Goal: Transaction & Acquisition: Purchase product/service

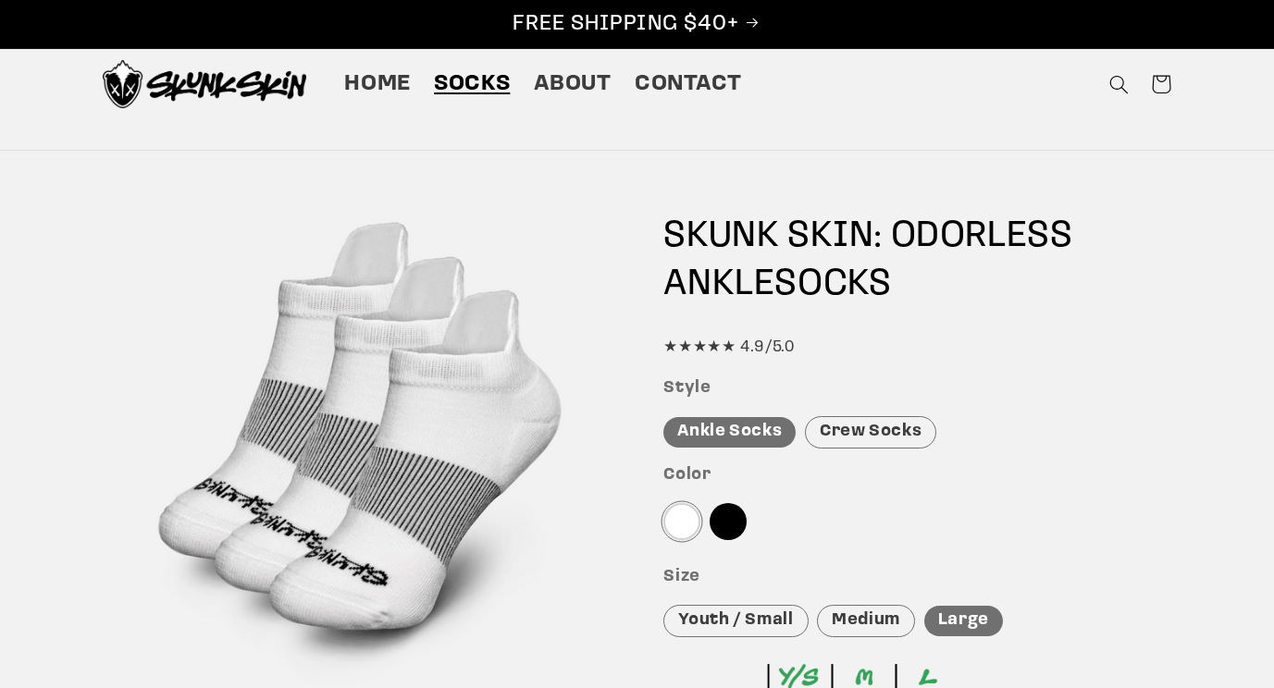
click at [675, 520] on div at bounding box center [681, 521] width 37 height 37
click at [878, 618] on div "Medium" at bounding box center [866, 621] width 98 height 32
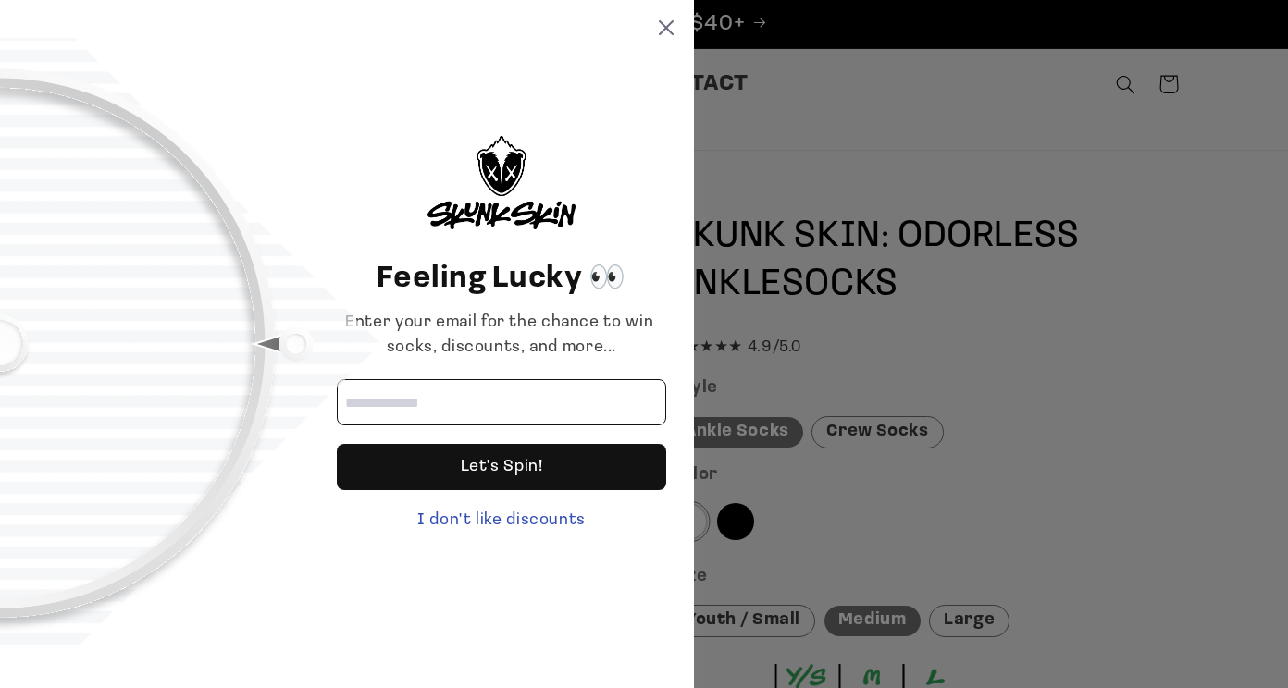
click at [390, 407] on input "Email address" at bounding box center [501, 402] width 329 height 46
type input "**********"
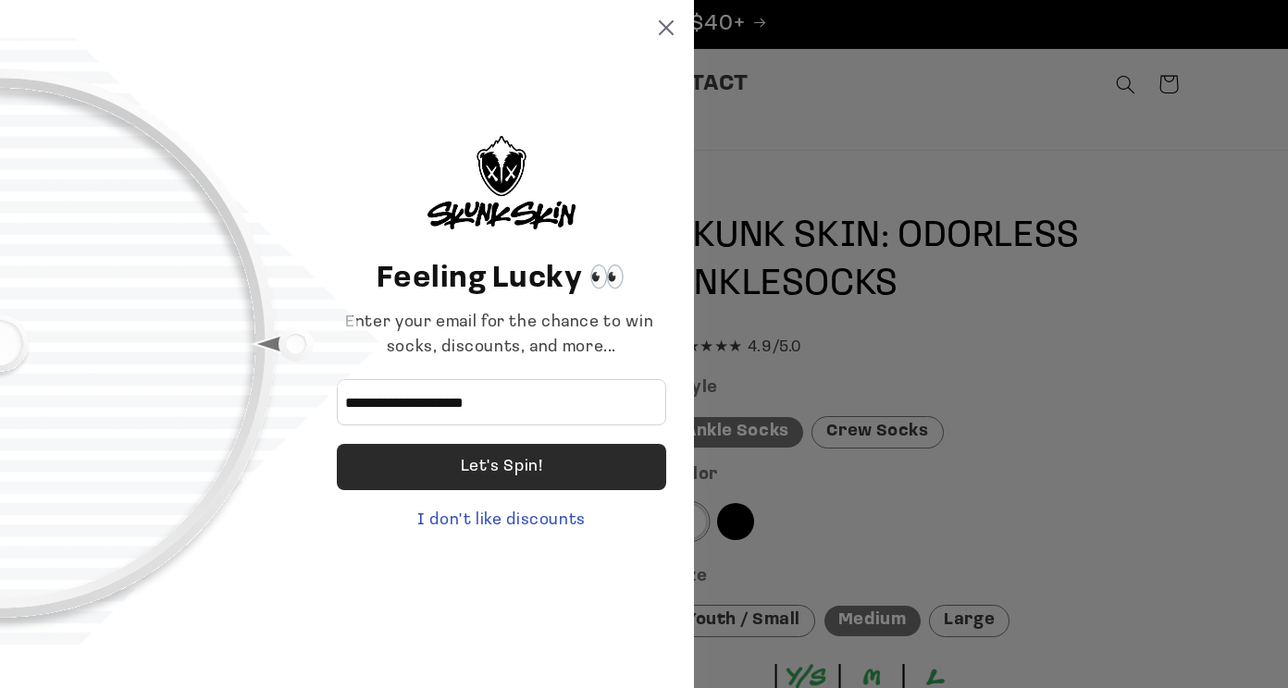
click at [412, 470] on div "Let's Spin!" at bounding box center [501, 467] width 329 height 46
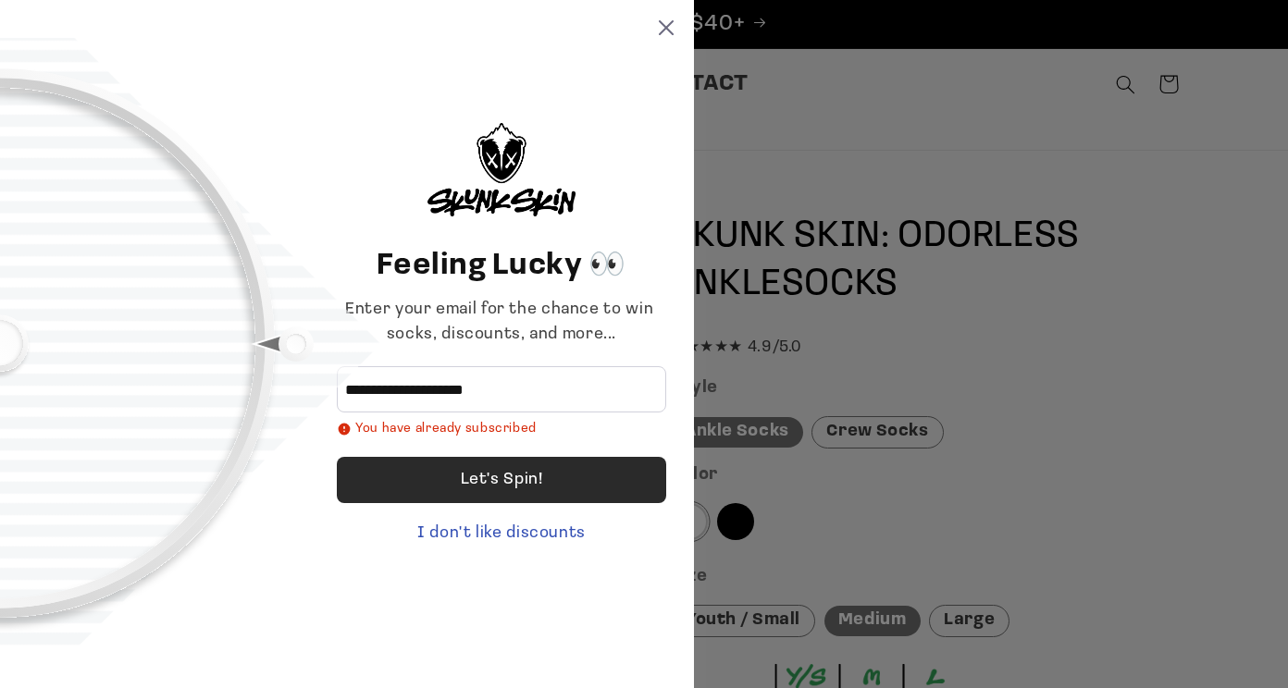
click at [488, 487] on div "Let's Spin!" at bounding box center [502, 480] width 82 height 46
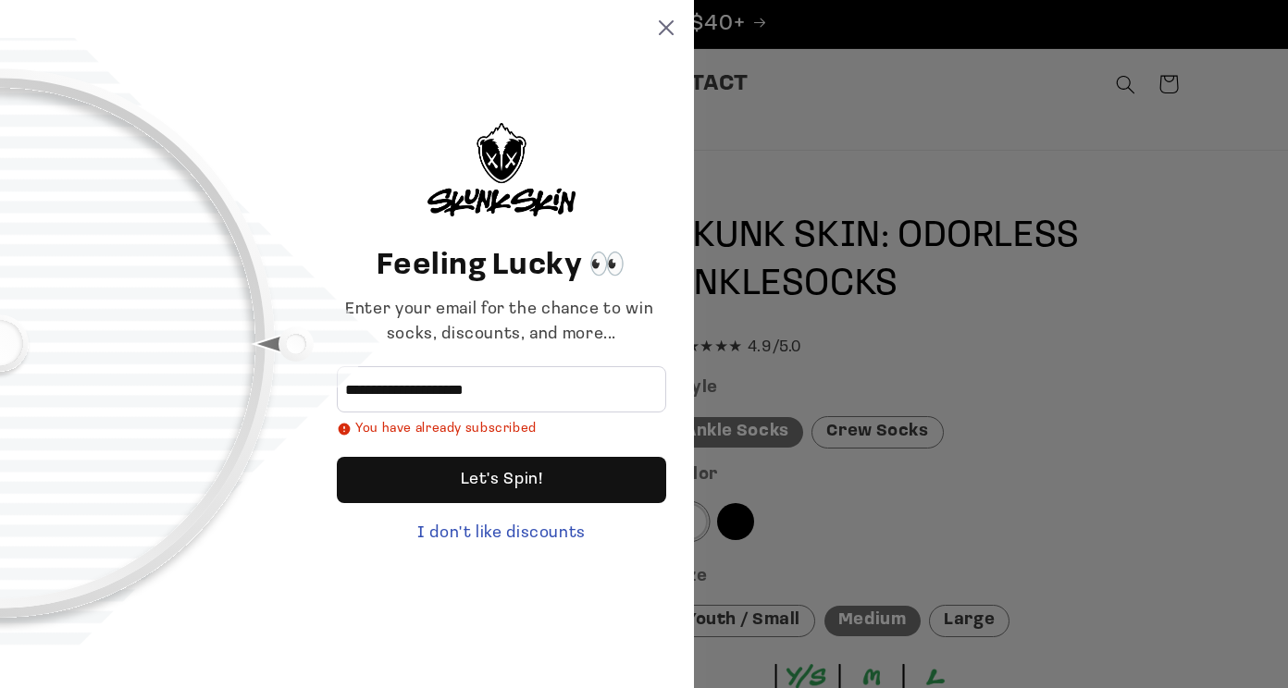
click at [199, 355] on div at bounding box center [154, 344] width 309 height 576
click at [287, 345] on div at bounding box center [154, 344] width 309 height 576
click at [668, 24] on icon at bounding box center [666, 27] width 15 height 15
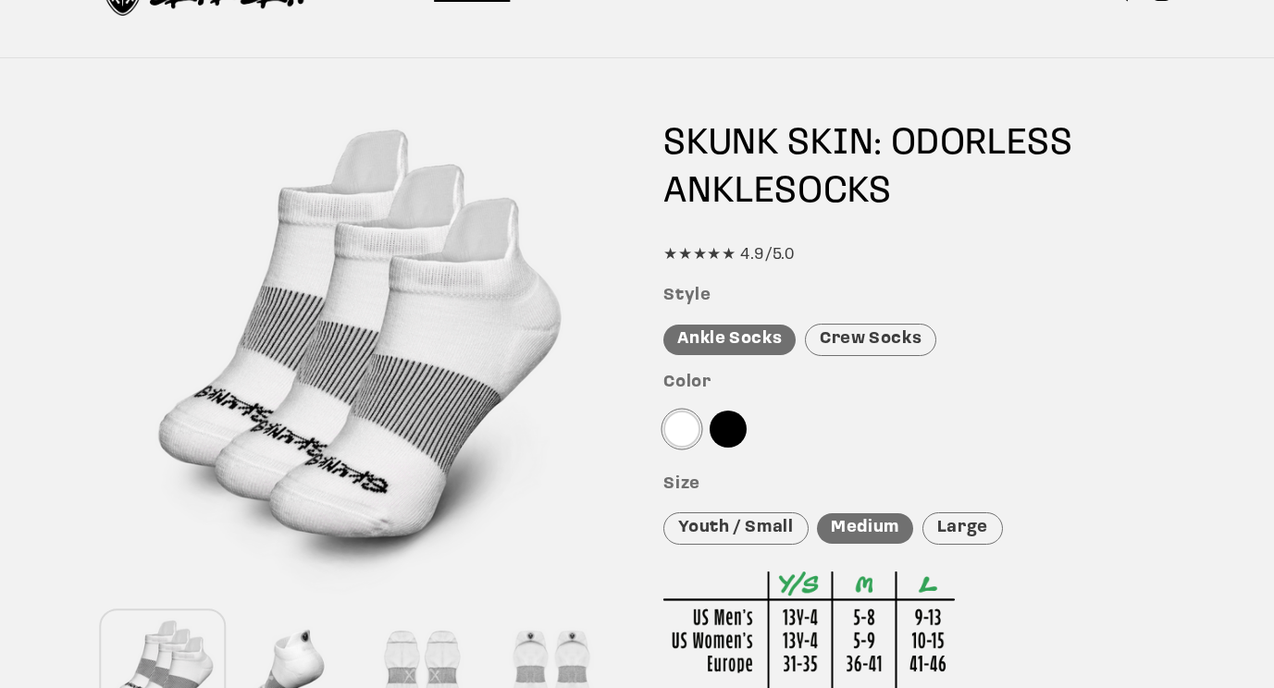
scroll to position [185, 0]
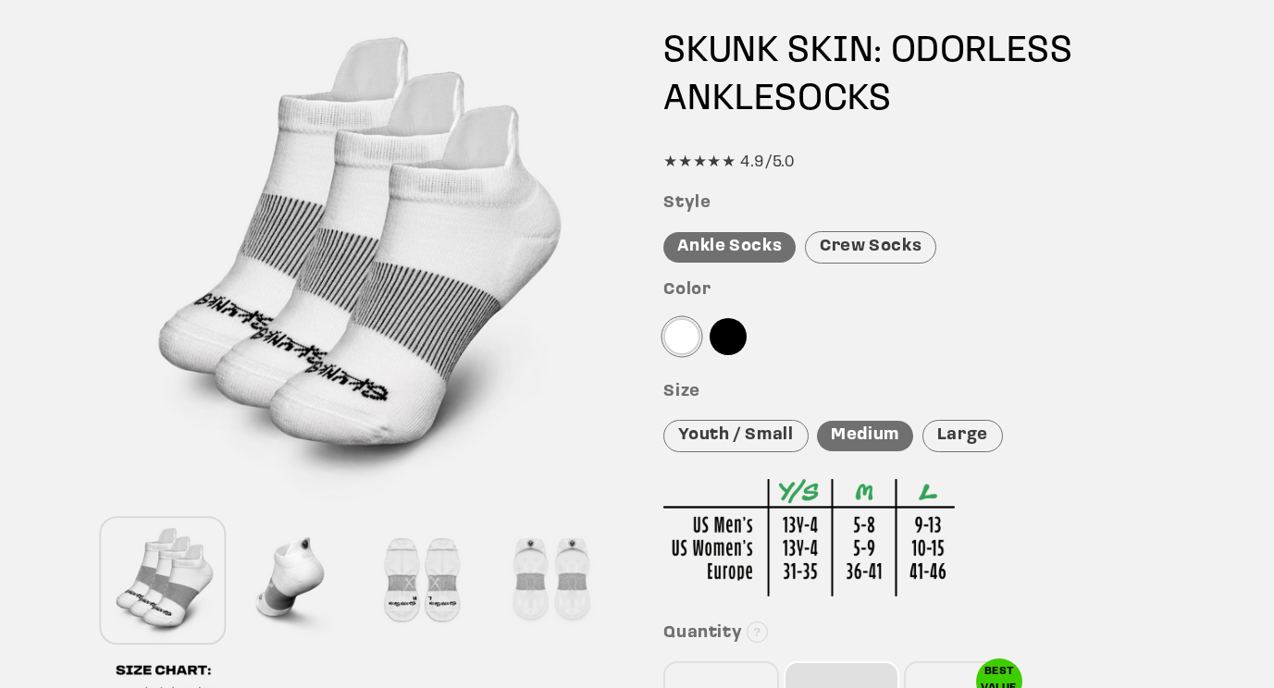
click at [861, 249] on div "Crew Socks" at bounding box center [870, 247] width 131 height 32
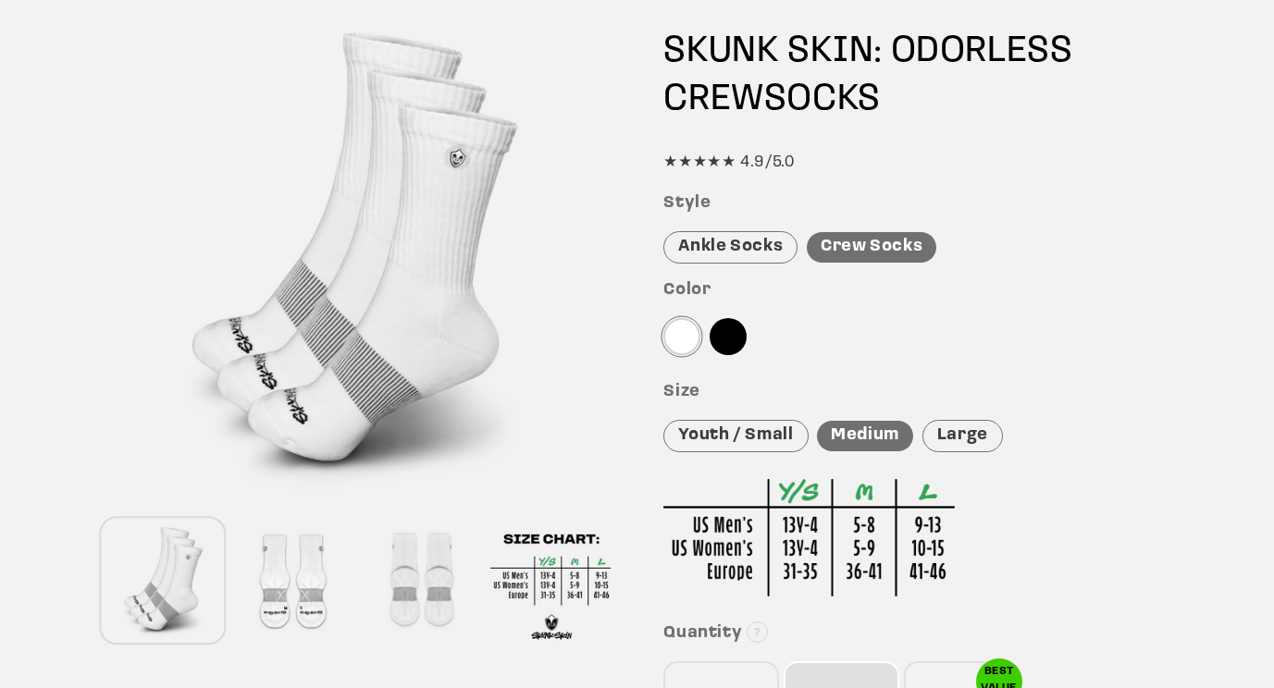
click at [952, 438] on div "Large" at bounding box center [963, 436] width 80 height 32
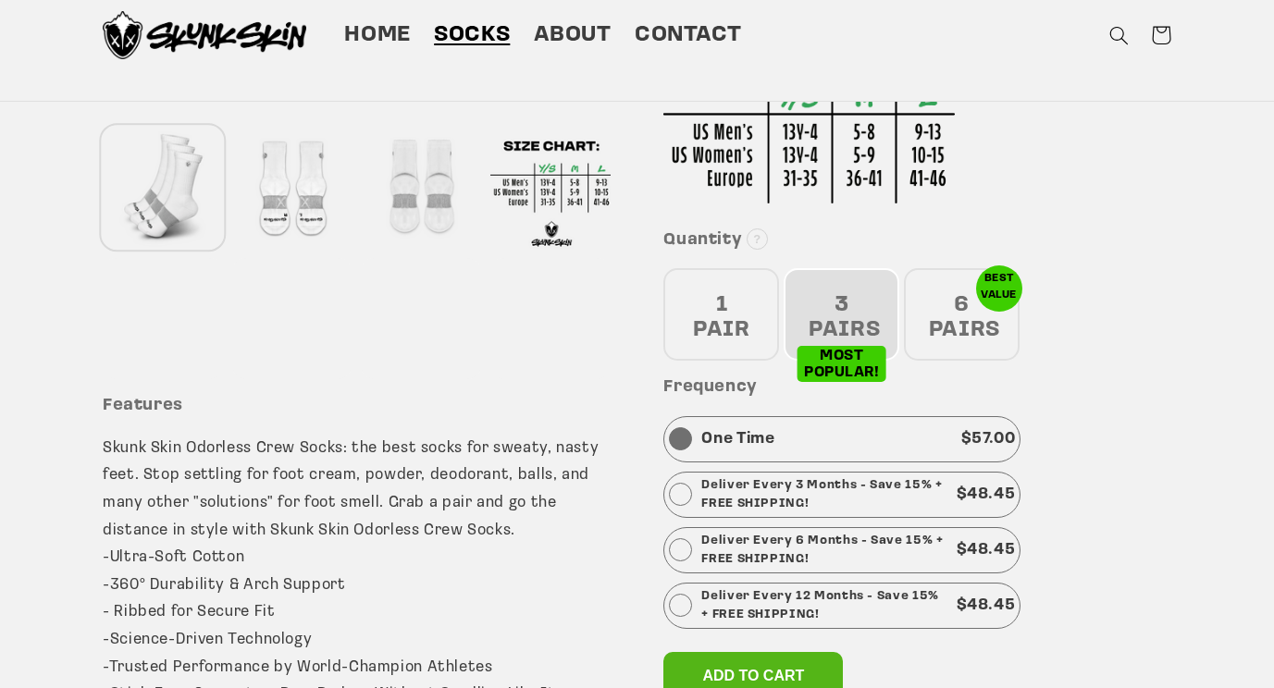
scroll to position [370, 0]
